Goal: Transaction & Acquisition: Book appointment/travel/reservation

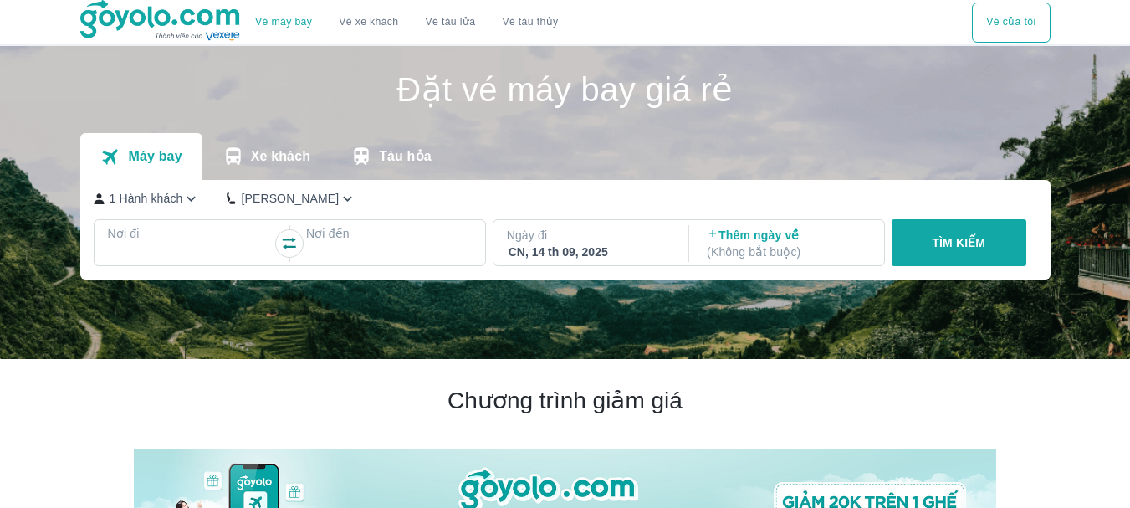
scroll to position [167, 0]
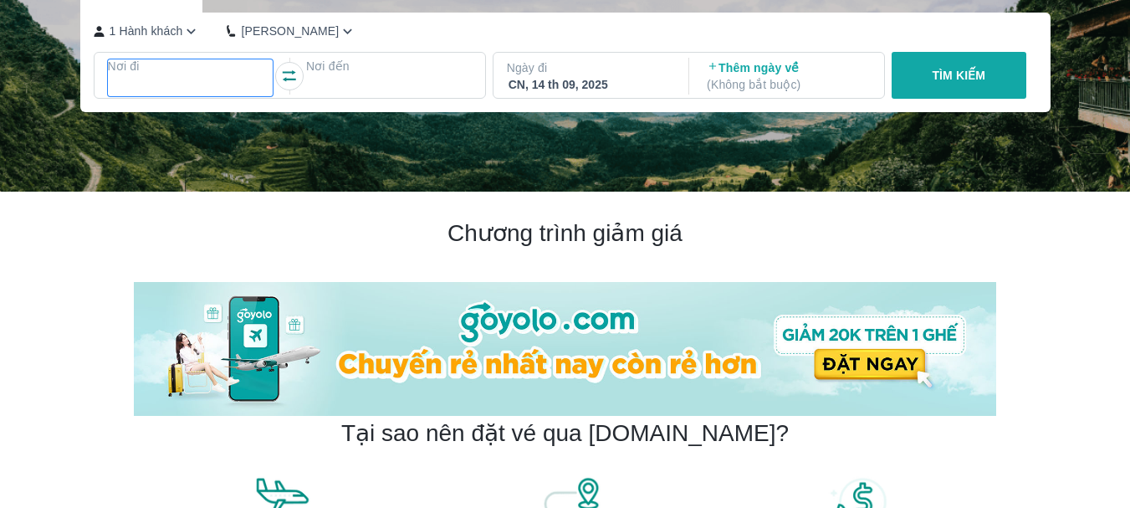
click at [170, 82] on div at bounding box center [191, 86] width 162 height 20
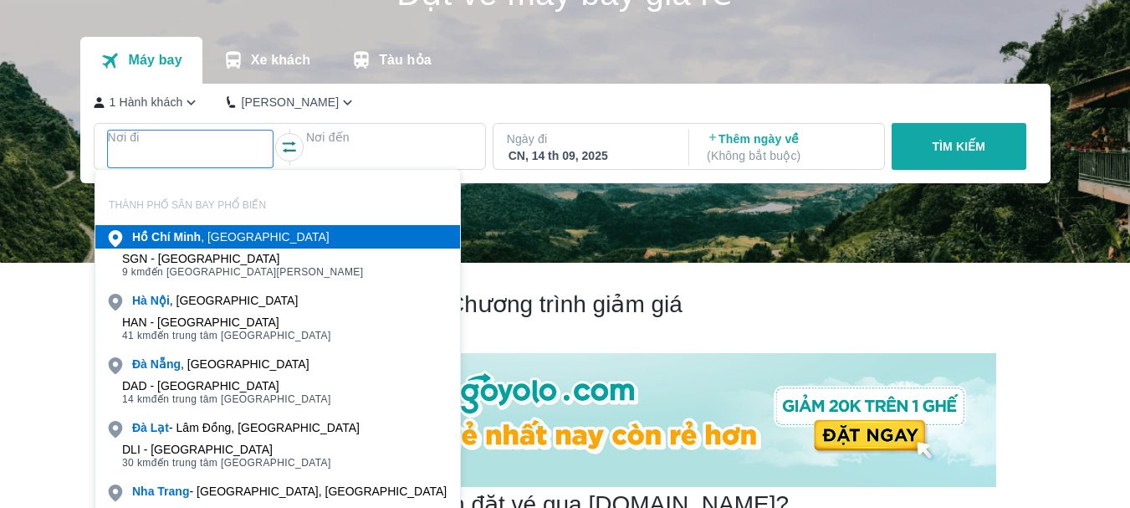
click at [211, 237] on div "[PERSON_NAME] , [GEOGRAPHIC_DATA]" at bounding box center [230, 236] width 197 height 17
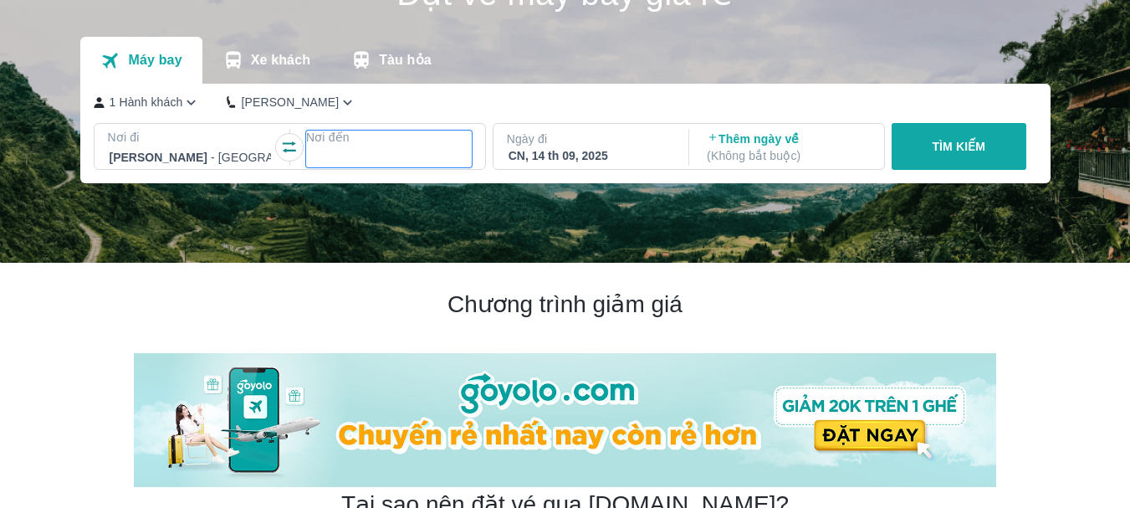
click at [336, 150] on div at bounding box center [389, 157] width 162 height 20
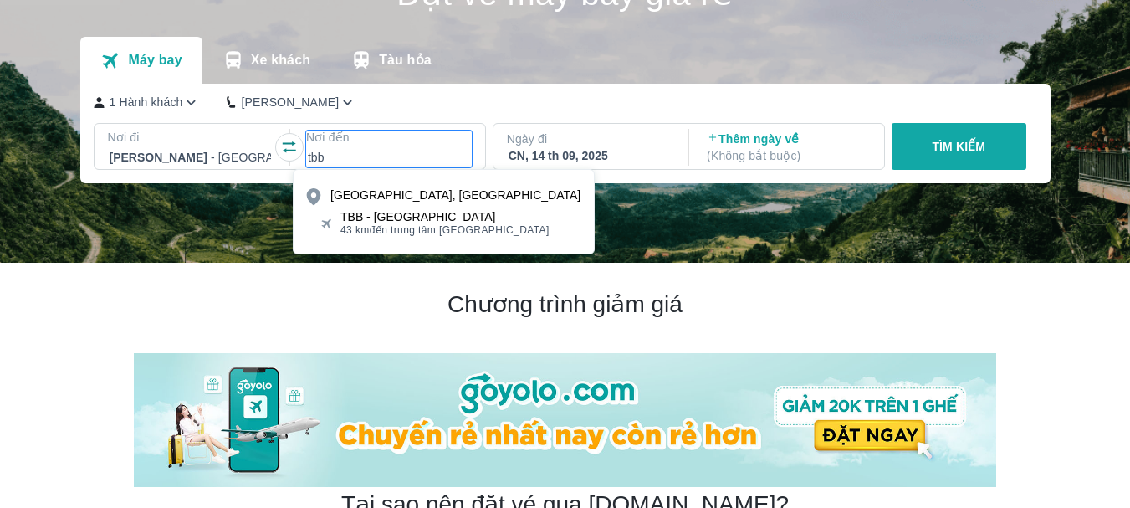
type input "tbb"
click at [407, 211] on div "TBB - [GEOGRAPHIC_DATA]" at bounding box center [445, 216] width 209 height 13
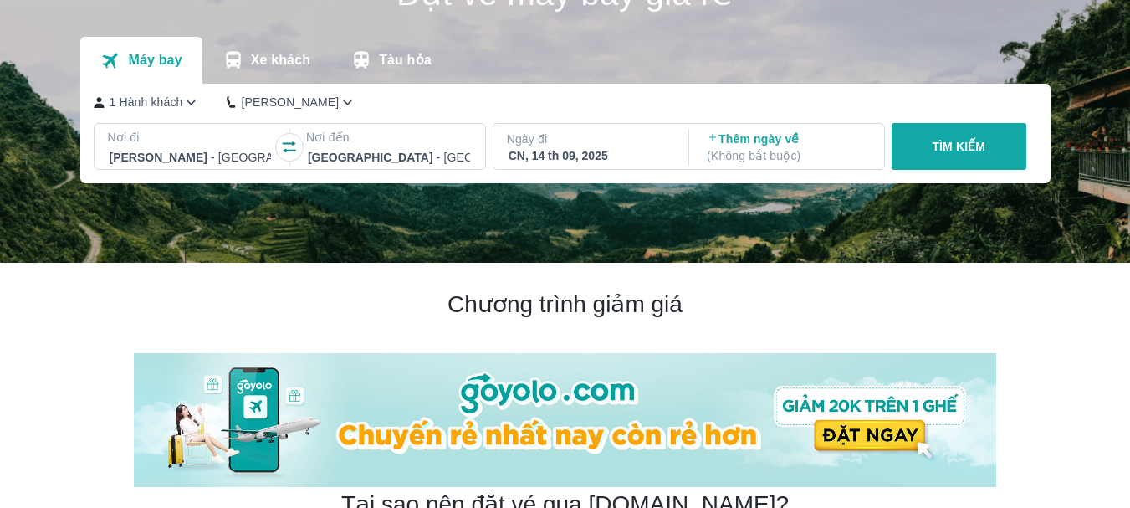
click at [633, 147] on p "Ngày đi" at bounding box center [590, 139] width 166 height 17
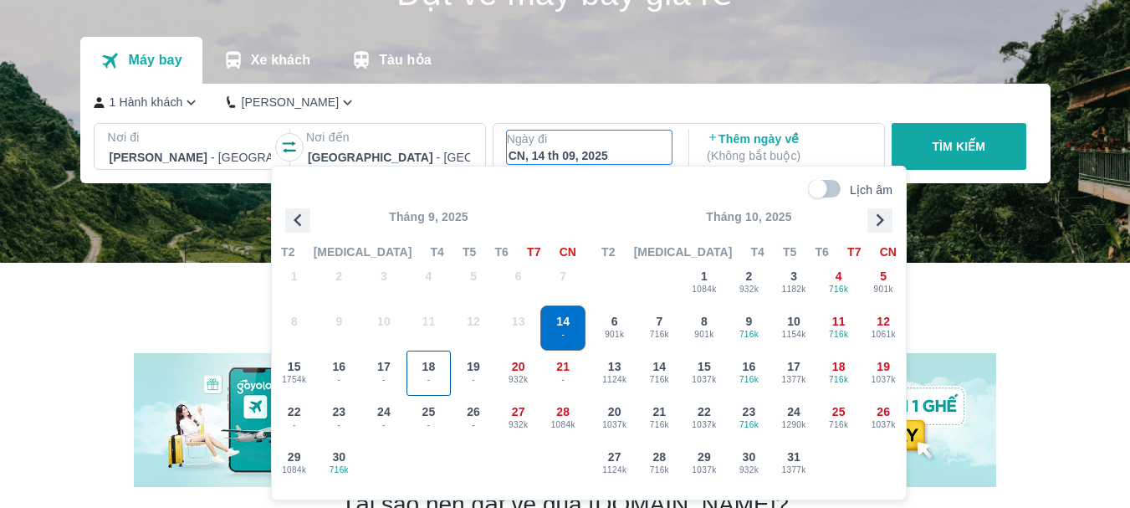
click at [423, 366] on span "18" at bounding box center [429, 366] width 13 height 17
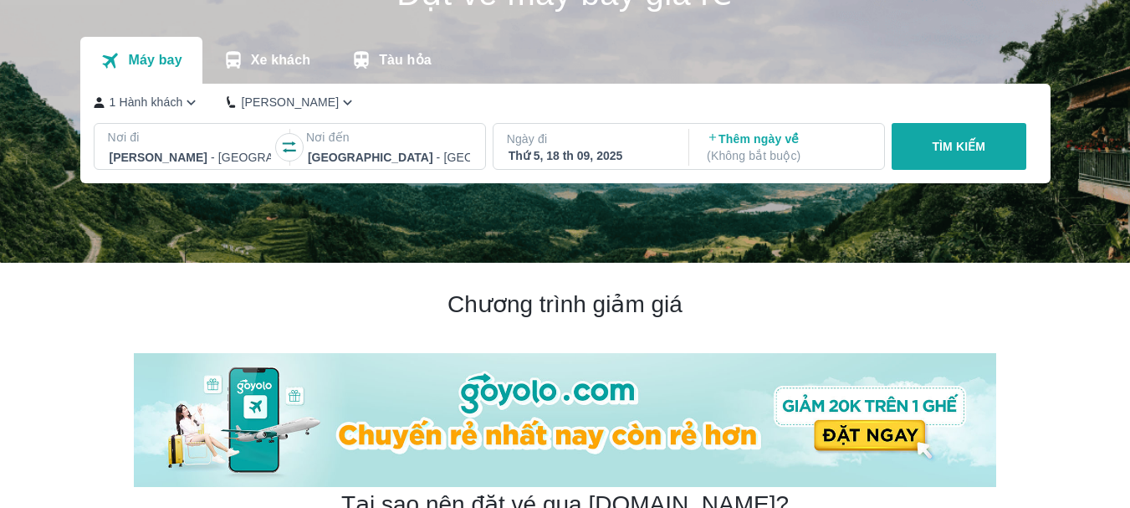
click at [749, 151] on p "( Không bắt buộc )" at bounding box center [788, 155] width 162 height 17
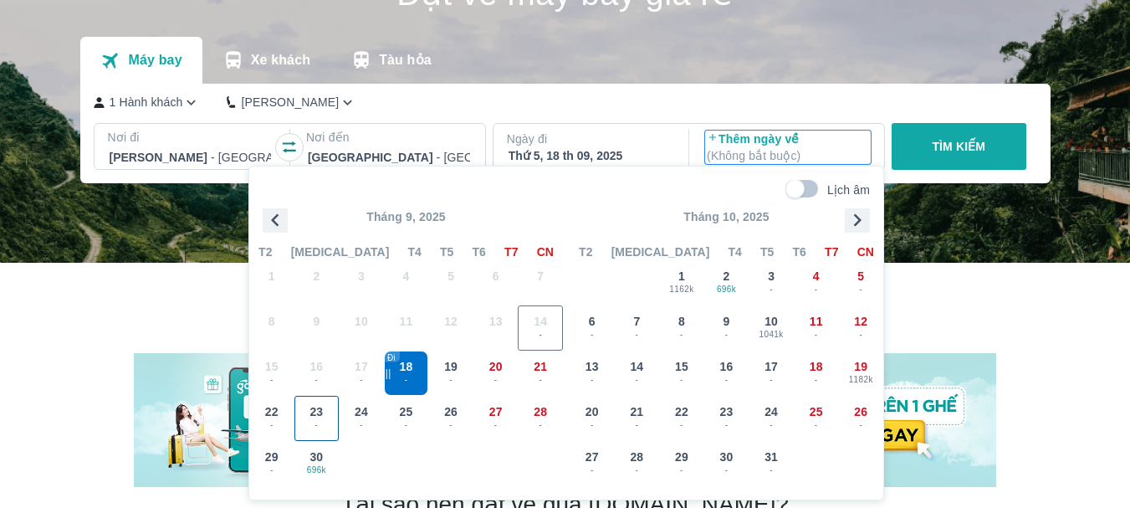
click at [319, 416] on span "23" at bounding box center [316, 411] width 13 height 17
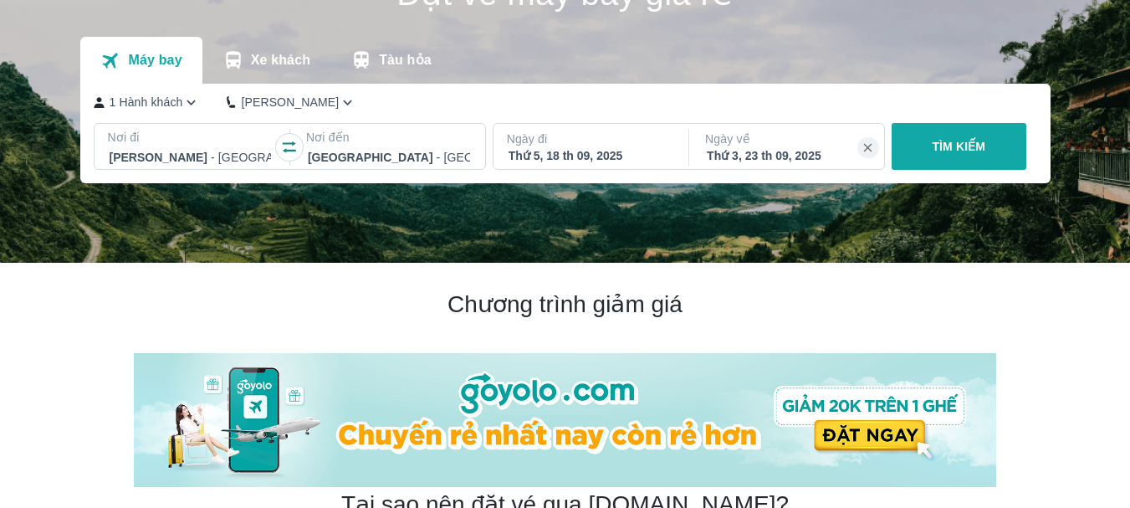
click at [968, 151] on p "TÌM KIẾM" at bounding box center [959, 146] width 54 height 17
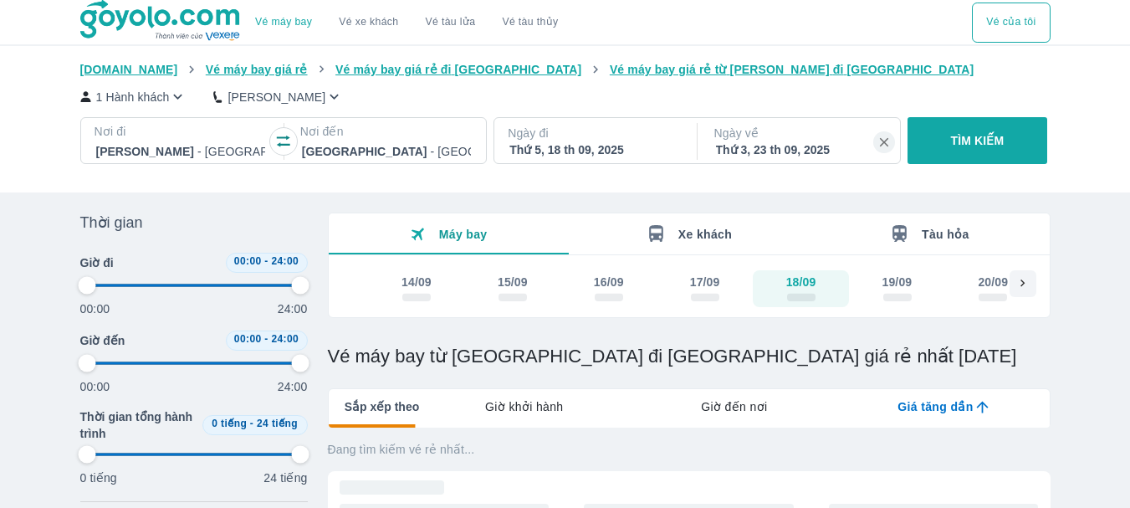
type input "97.9166666666667"
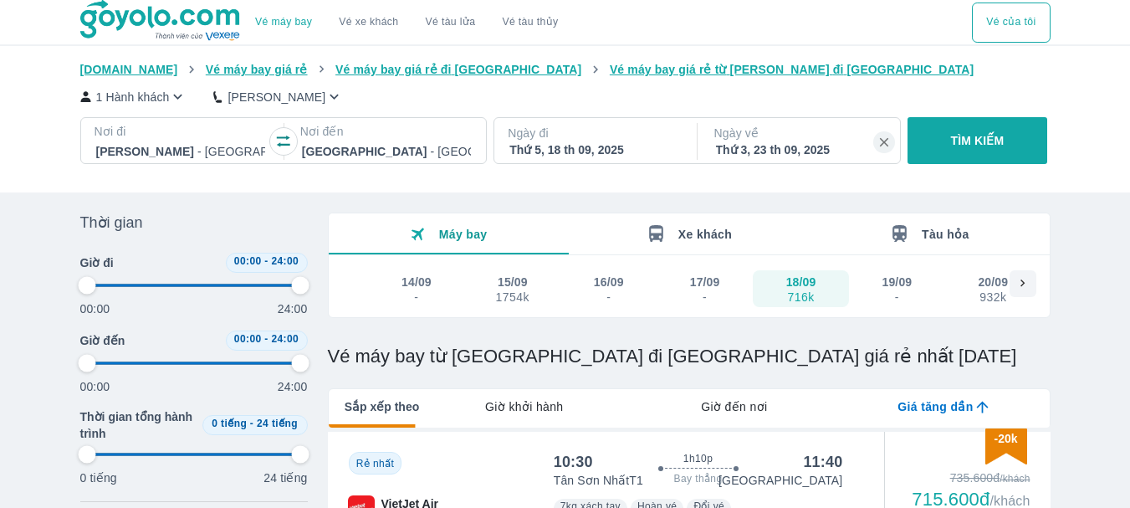
scroll to position [167, 0]
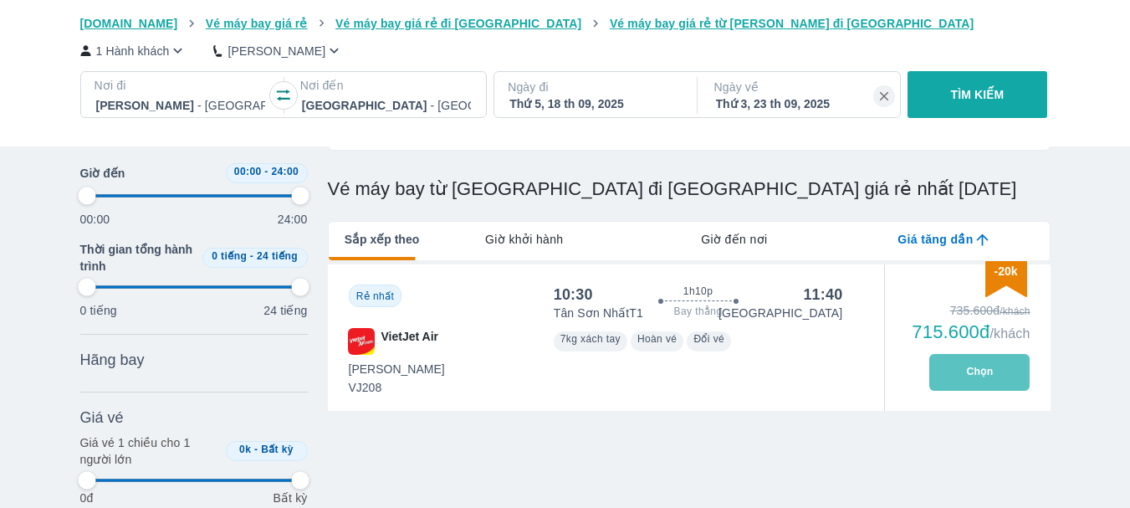
click at [967, 369] on button "Chọn" at bounding box center [980, 372] width 100 height 37
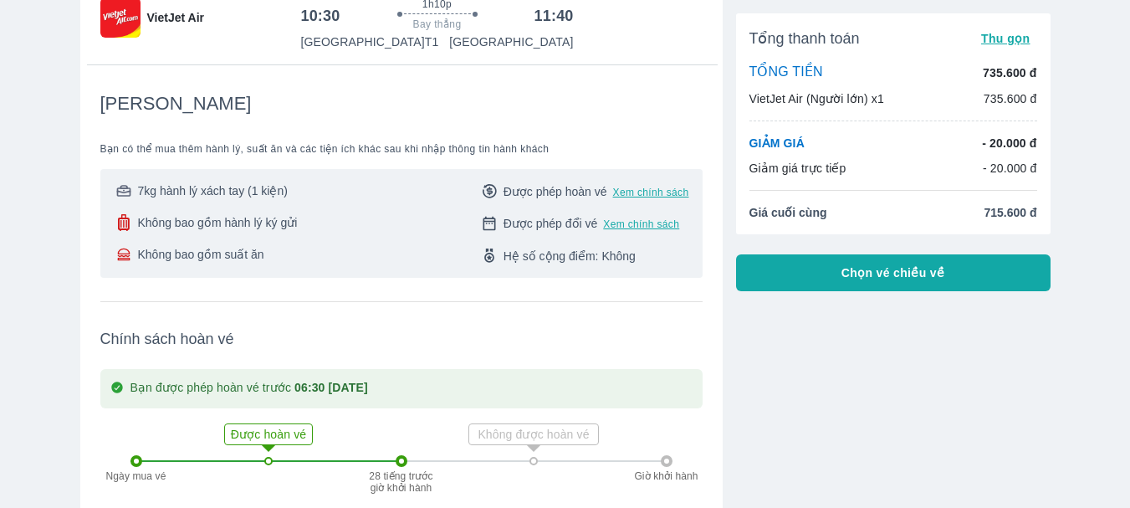
click at [893, 273] on span "Chọn vé chiều về" at bounding box center [894, 272] width 104 height 17
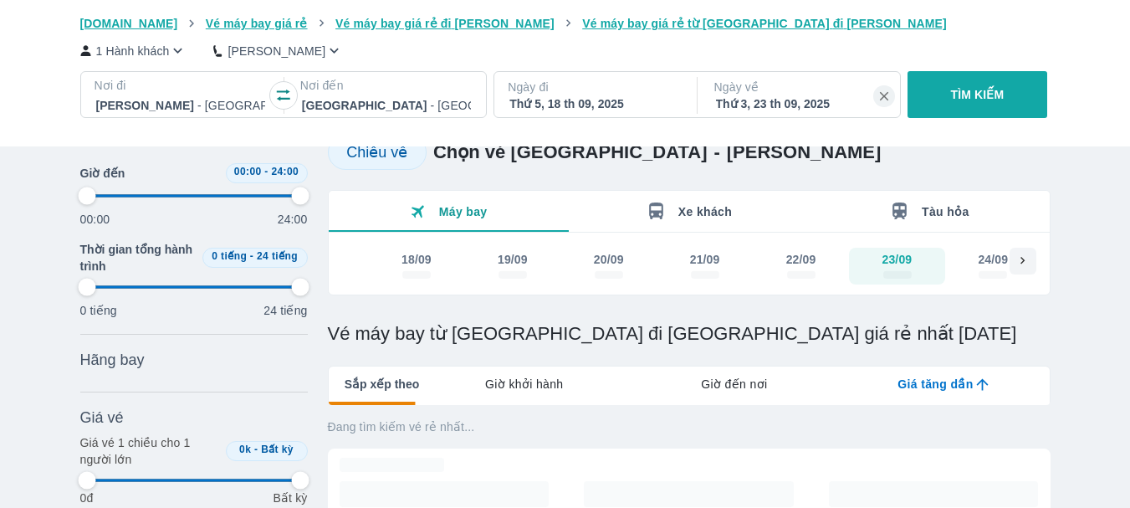
scroll to position [418, 0]
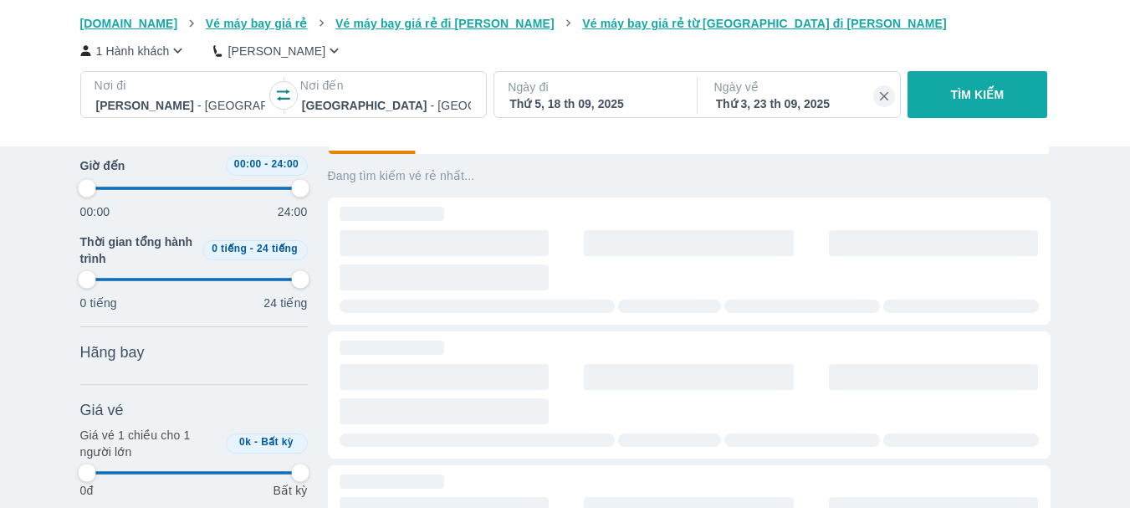
type input "97.9166666666667"
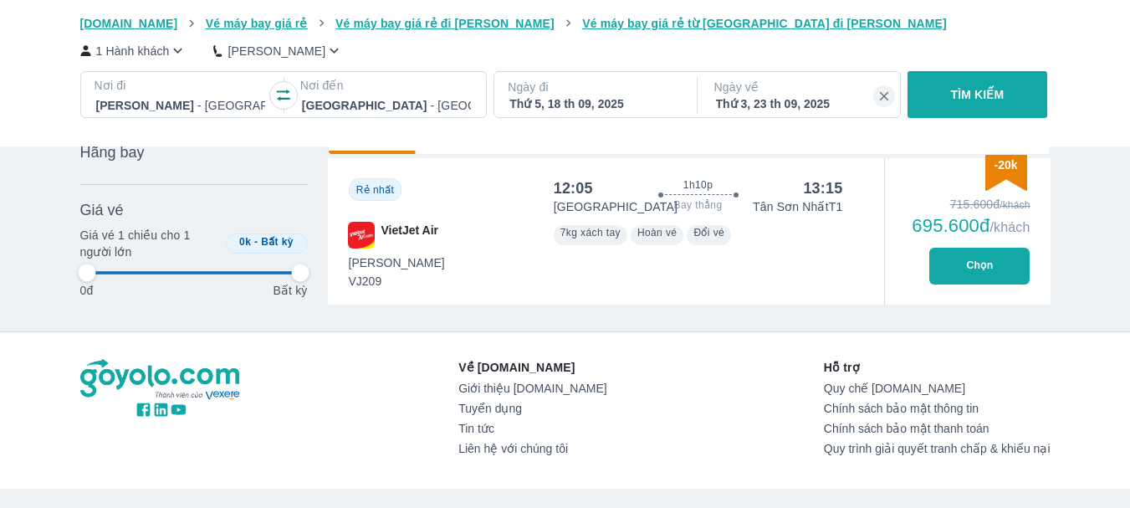
click at [951, 265] on button "Chọn" at bounding box center [980, 266] width 100 height 37
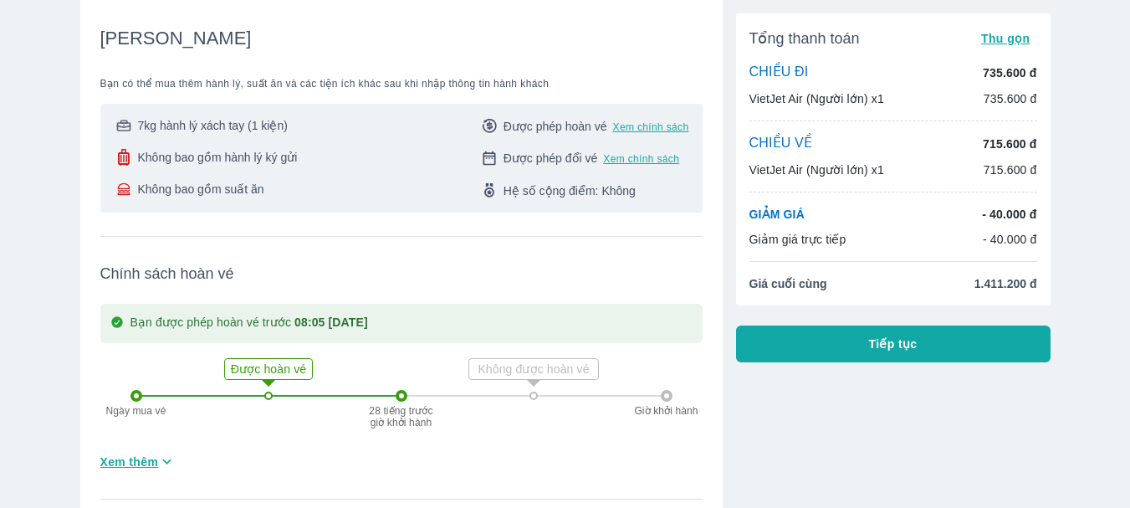
scroll to position [1047, 0]
